Goal: Find specific page/section: Find specific page/section

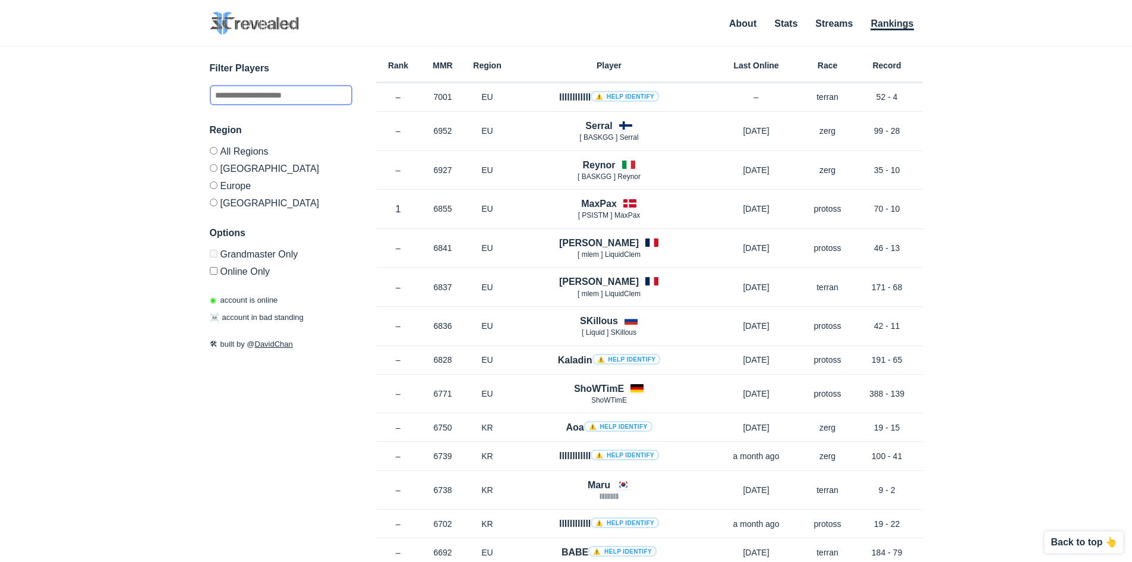
click at [272, 93] on input "text" at bounding box center [281, 95] width 143 height 20
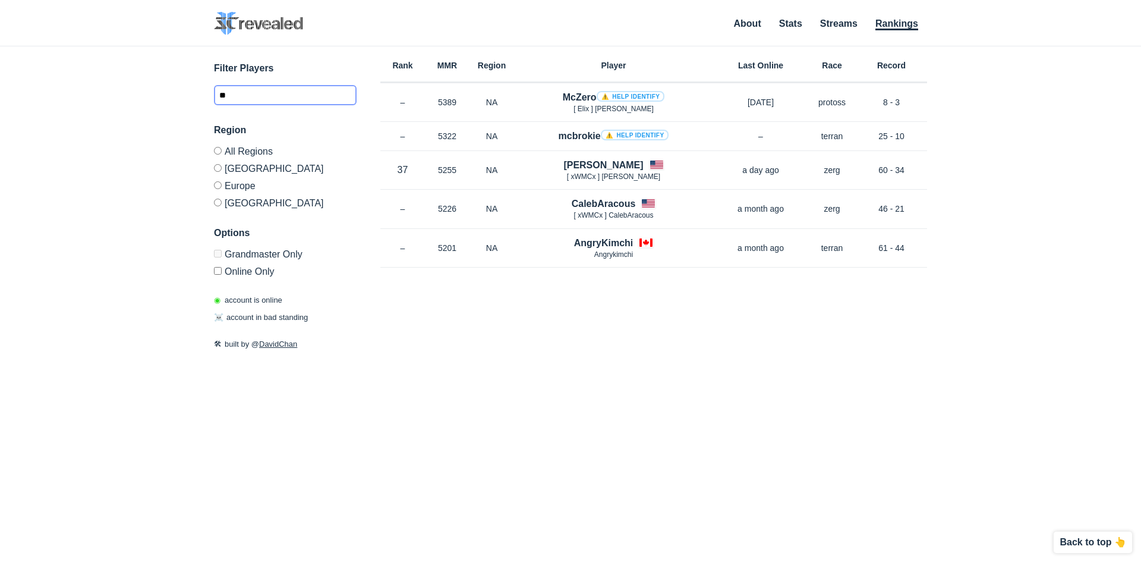
type input "*"
type input "***"
